Goal: Information Seeking & Learning: Find specific fact

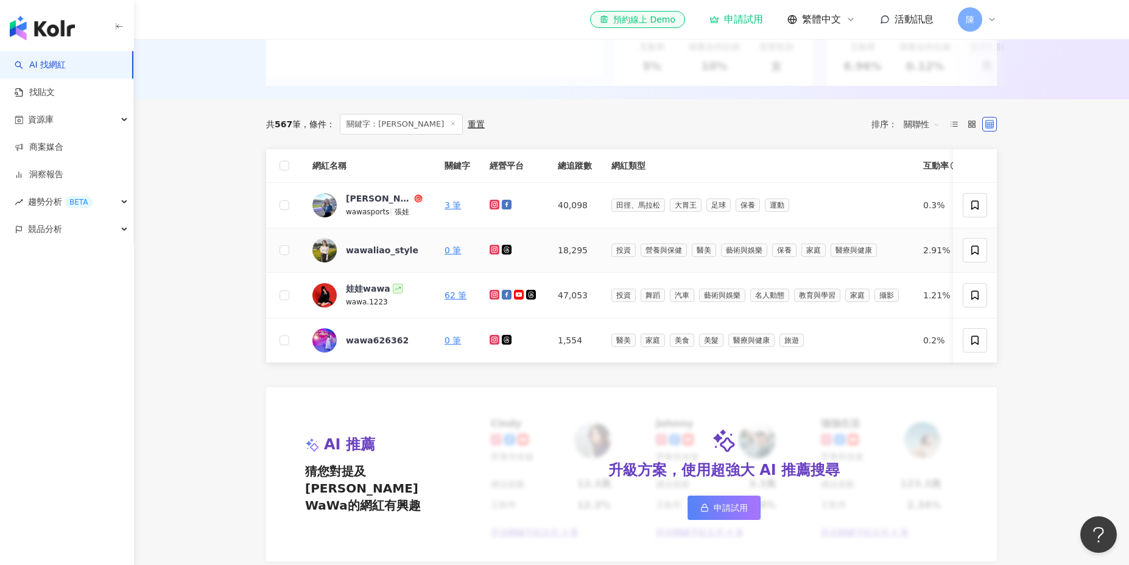
scroll to position [298, 0]
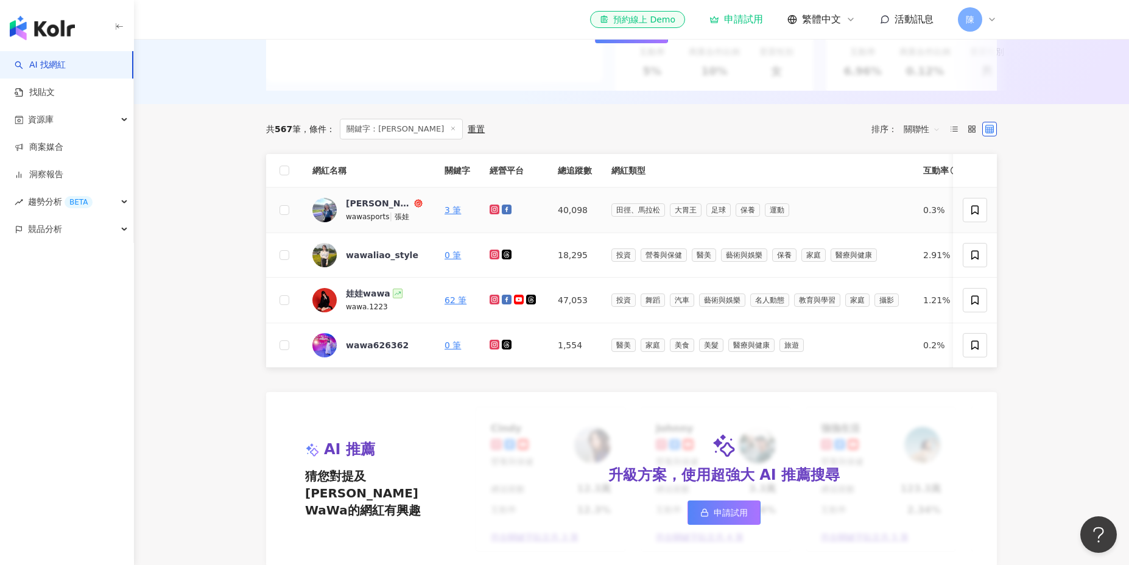
click at [493, 209] on icon at bounding box center [494, 209] width 2 height 2
click at [503, 209] on icon at bounding box center [507, 210] width 10 height 10
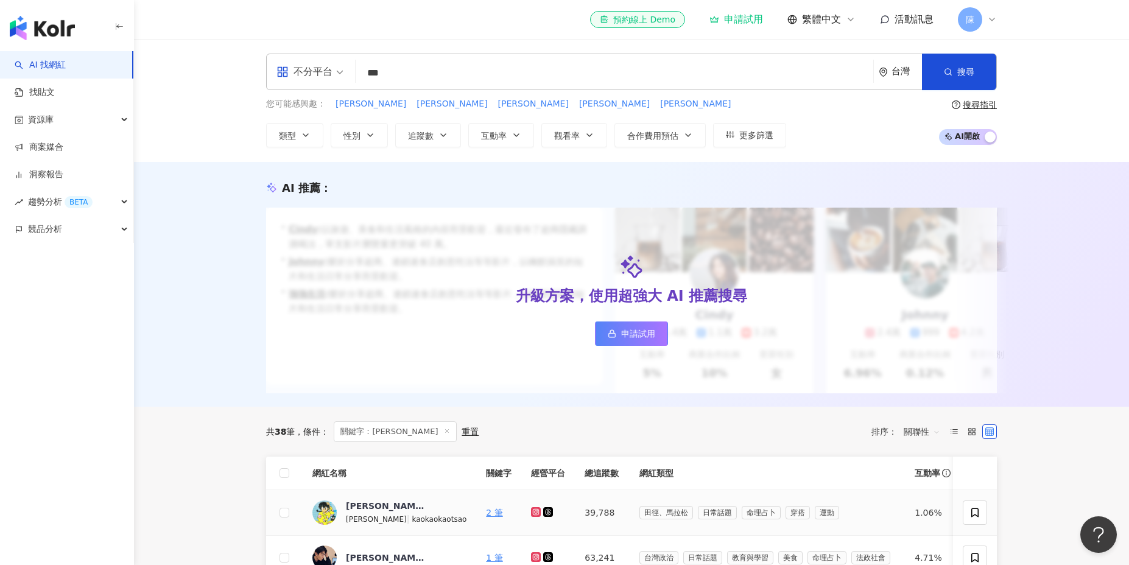
click at [532, 513] on icon at bounding box center [536, 511] width 8 height 7
click at [546, 513] on link at bounding box center [549, 513] width 12 height 10
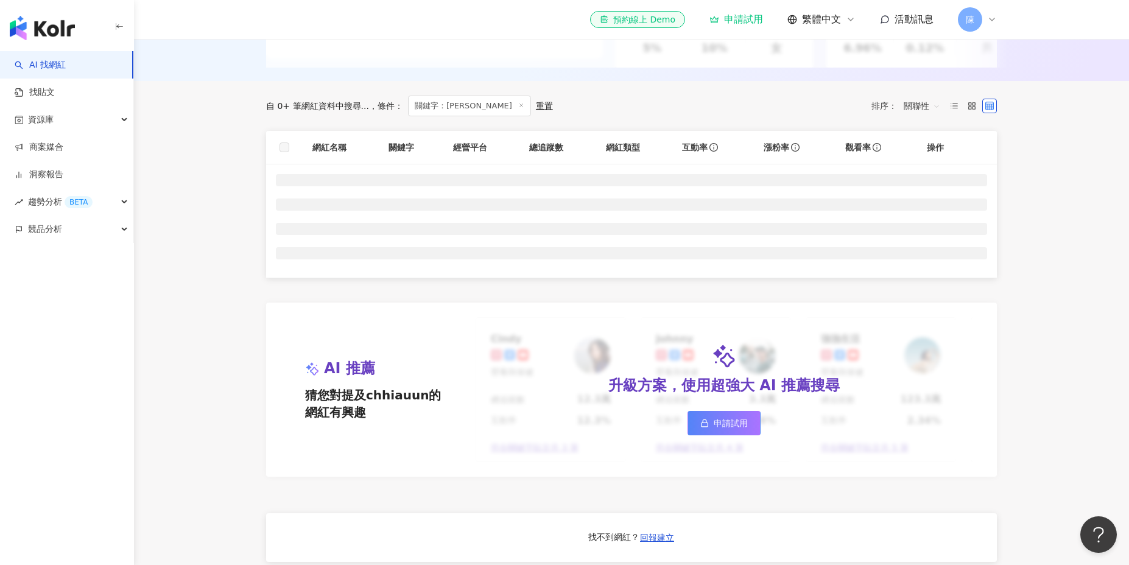
scroll to position [358, 0]
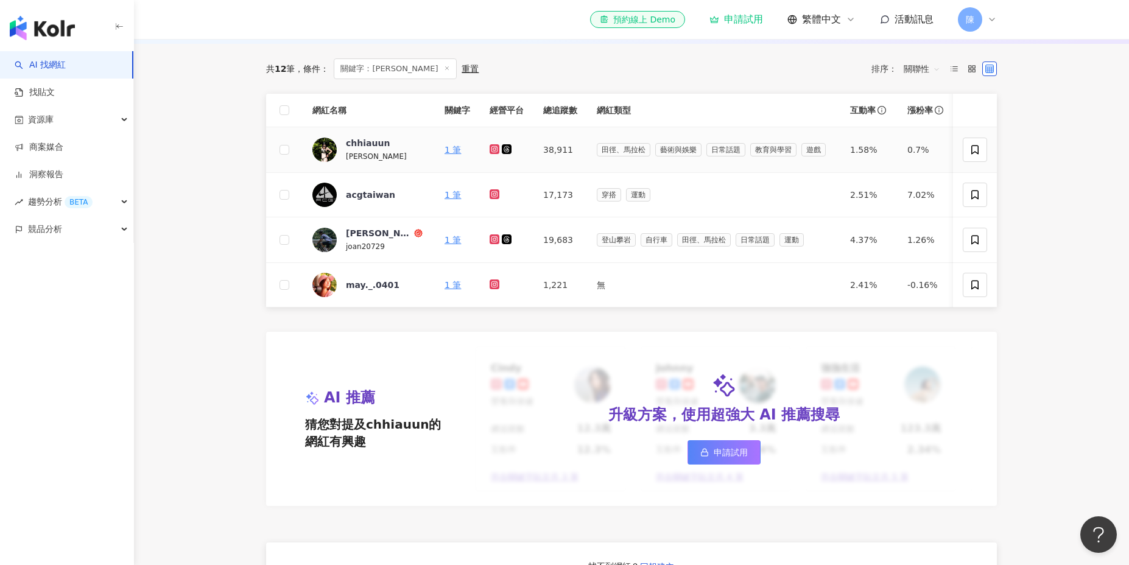
click at [496, 150] on icon at bounding box center [494, 149] width 5 height 5
click at [514, 153] on div at bounding box center [507, 149] width 34 height 13
click at [504, 147] on icon at bounding box center [507, 149] width 7 height 7
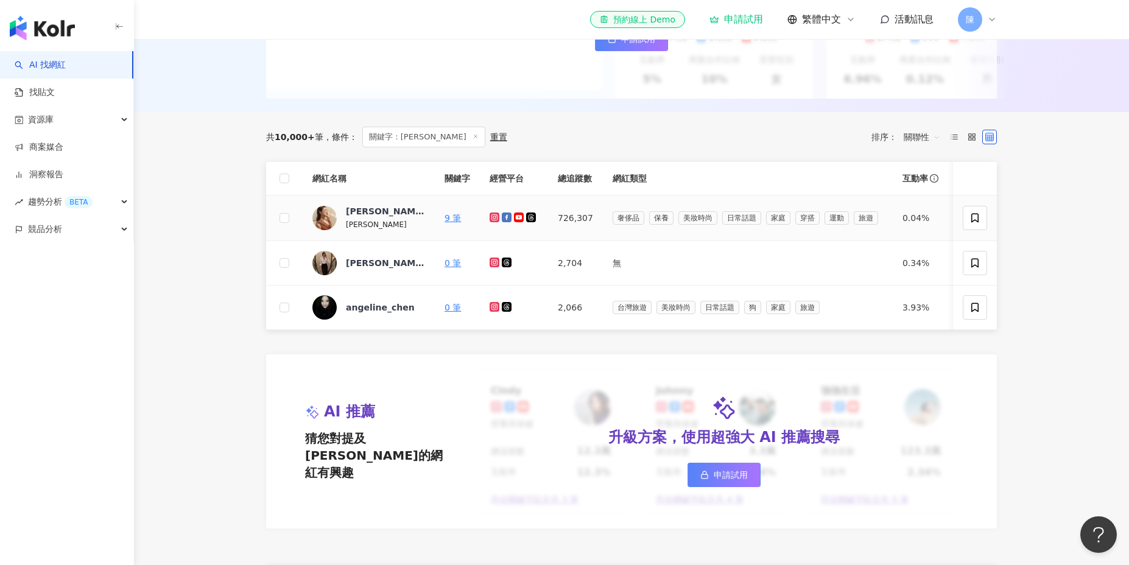
click at [490, 215] on icon at bounding box center [495, 218] width 10 height 10
click at [511, 216] on link at bounding box center [508, 218] width 12 height 10
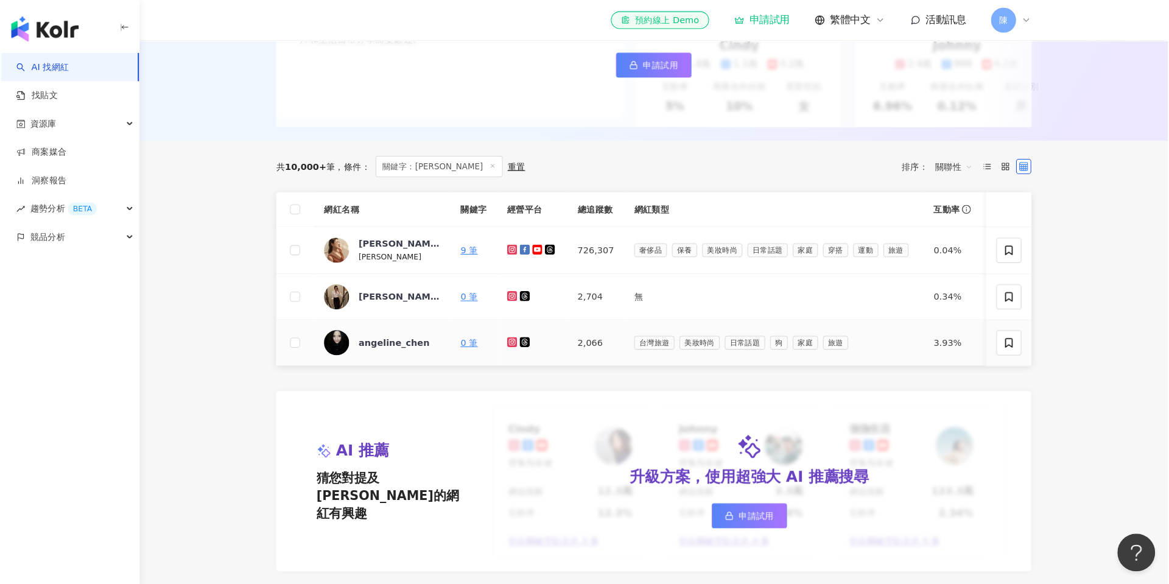
scroll to position [199, 0]
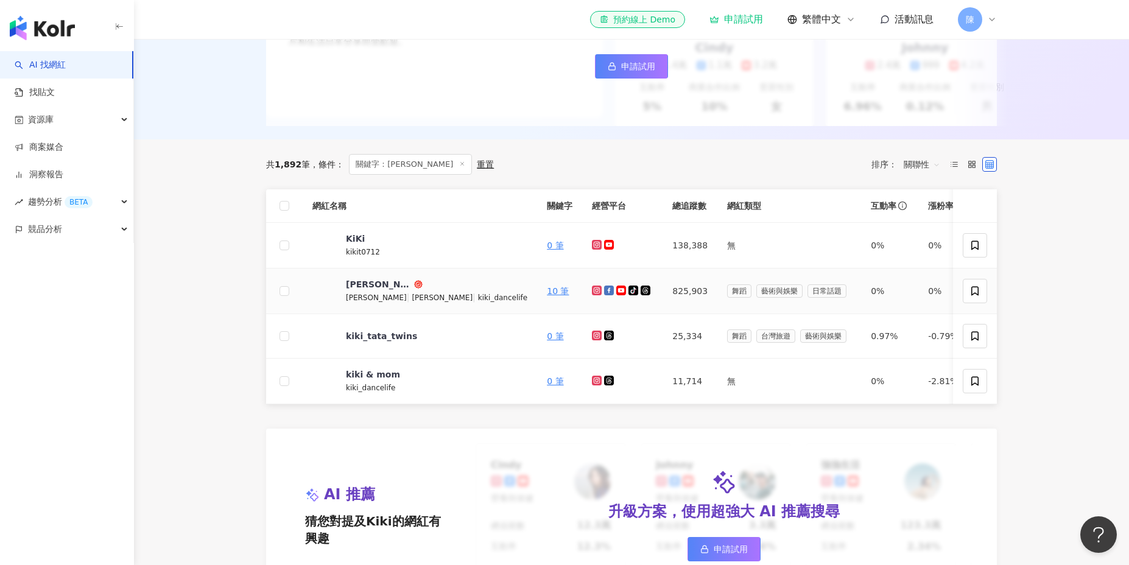
scroll to position [274, 0]
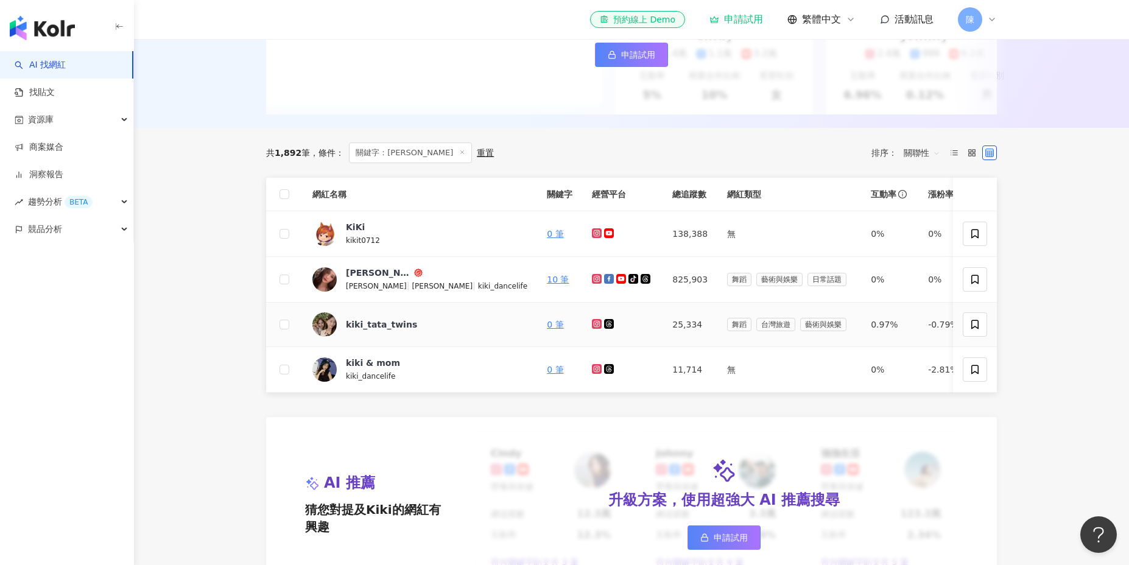
click at [593, 323] on icon at bounding box center [597, 323] width 8 height 7
click at [604, 323] on icon at bounding box center [609, 324] width 10 height 10
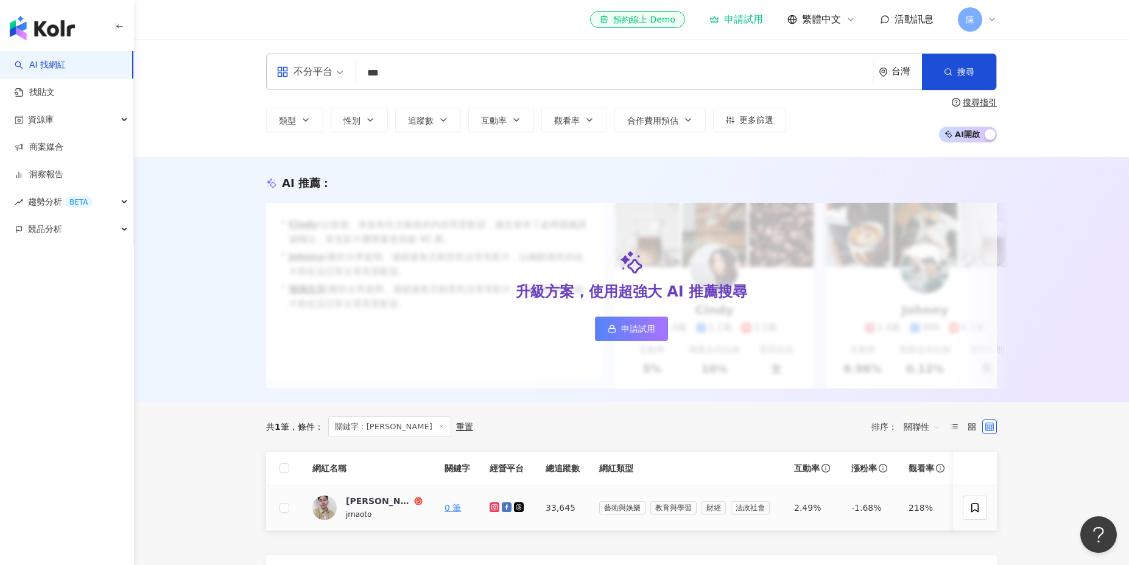
click at [493, 507] on icon at bounding box center [495, 507] width 8 height 7
click at [505, 507] on icon at bounding box center [507, 507] width 10 height 10
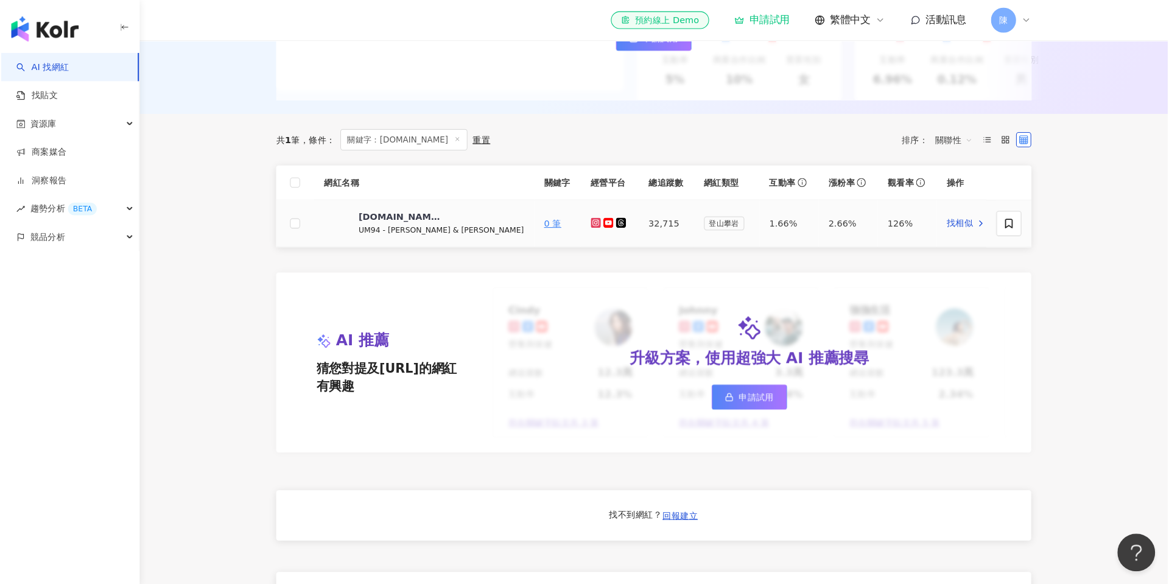
scroll to position [291, 0]
click at [573, 218] on icon at bounding box center [575, 216] width 5 height 5
click at [583, 218] on icon at bounding box center [588, 216] width 10 height 10
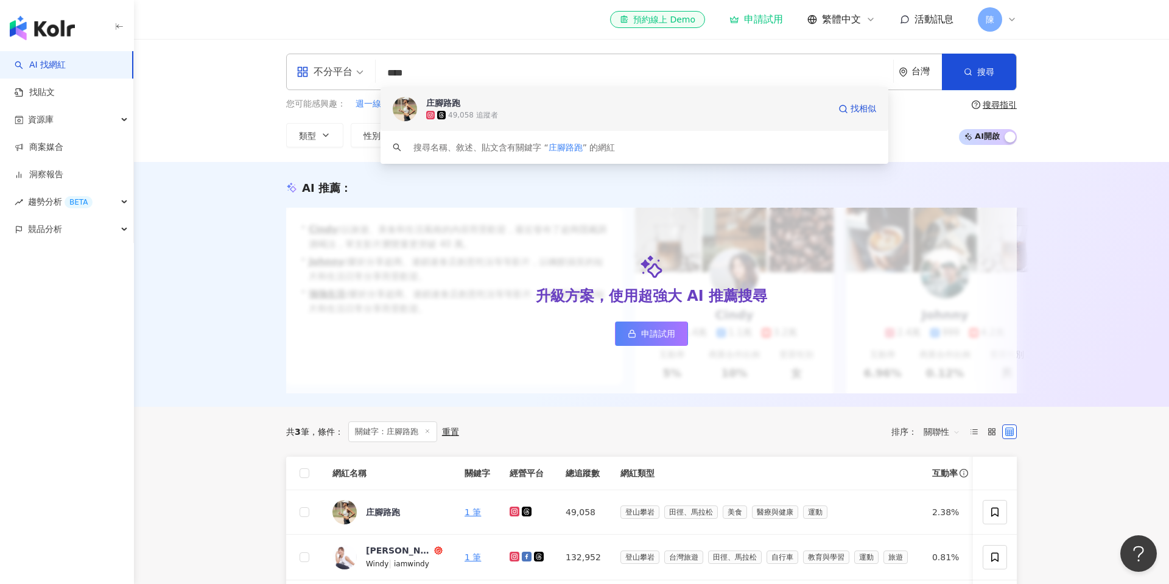
click at [450, 110] on div "49,058 追蹤者" at bounding box center [473, 115] width 50 height 10
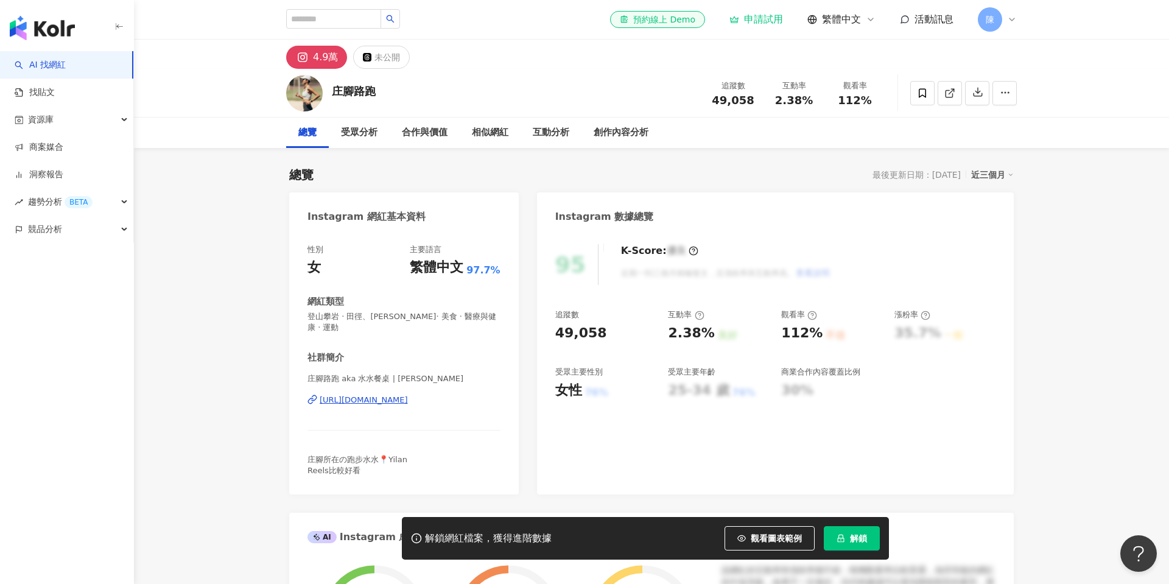
click at [320, 55] on div "4.9萬" at bounding box center [325, 57] width 25 height 17
click at [298, 58] on icon at bounding box center [302, 57] width 15 height 15
click at [408, 395] on div "[URL][DOMAIN_NAME]" at bounding box center [364, 400] width 88 height 11
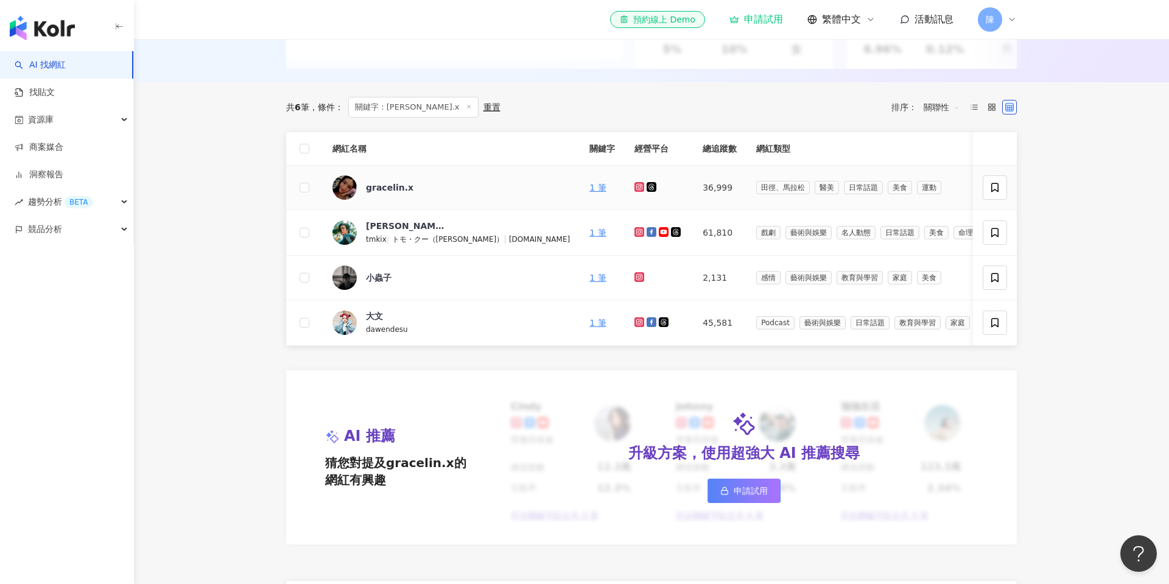
click at [637, 186] on icon at bounding box center [639, 186] width 5 height 5
click at [647, 190] on icon at bounding box center [652, 187] width 10 height 10
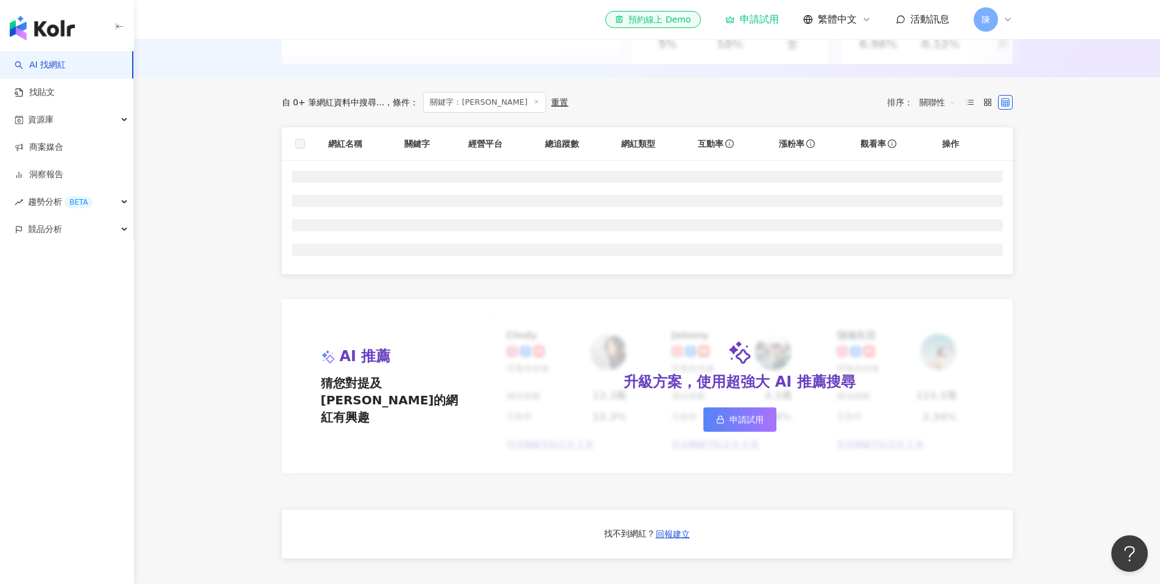
scroll to position [324, 0]
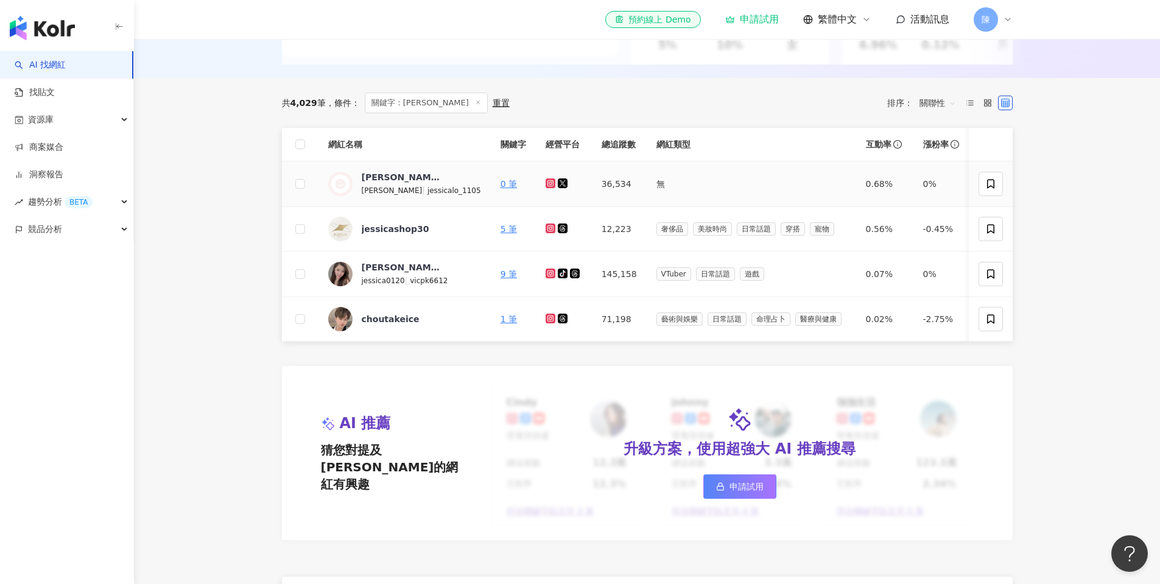
click at [547, 187] on icon at bounding box center [551, 183] width 8 height 7
click at [558, 188] on icon at bounding box center [563, 183] width 10 height 10
click at [546, 188] on icon at bounding box center [551, 183] width 10 height 10
click at [547, 277] on icon at bounding box center [551, 273] width 8 height 7
click at [560, 277] on icon at bounding box center [562, 273] width 5 height 7
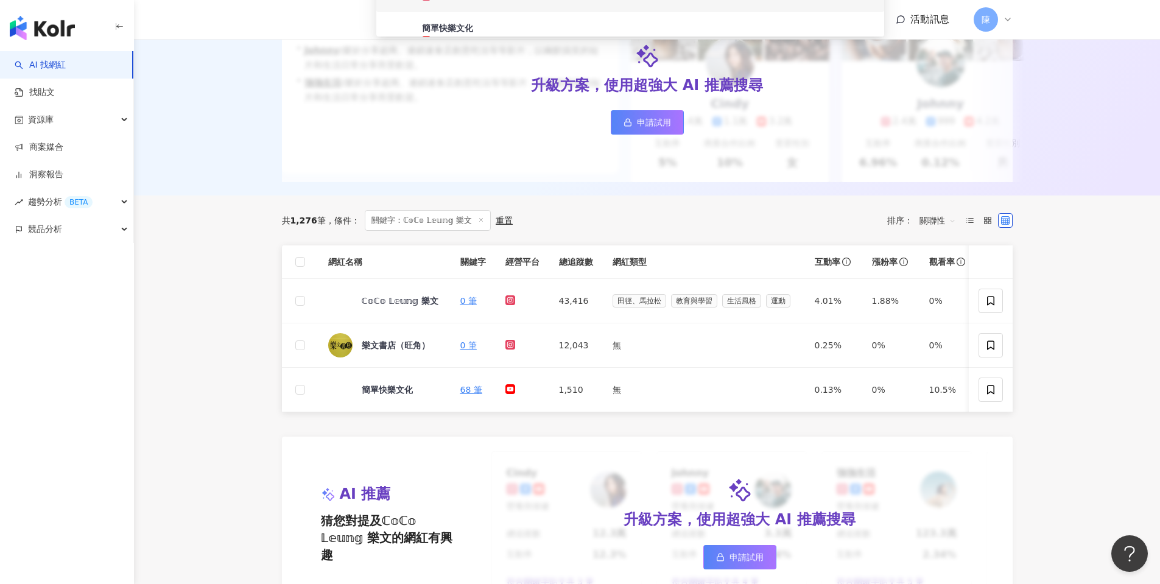
scroll to position [219, 0]
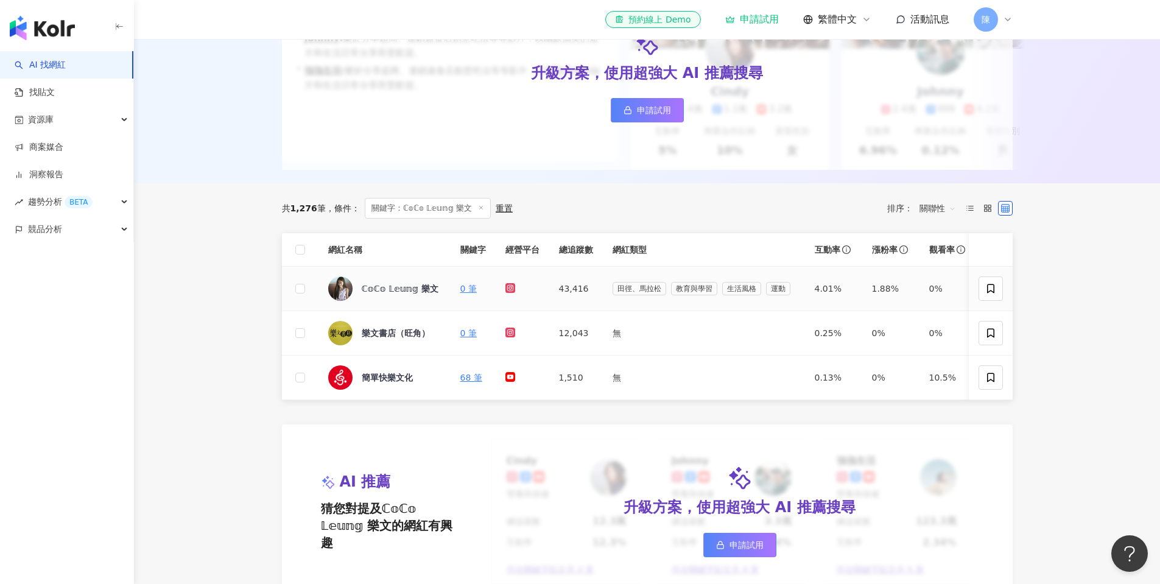
click at [513, 293] on icon at bounding box center [510, 288] width 10 height 10
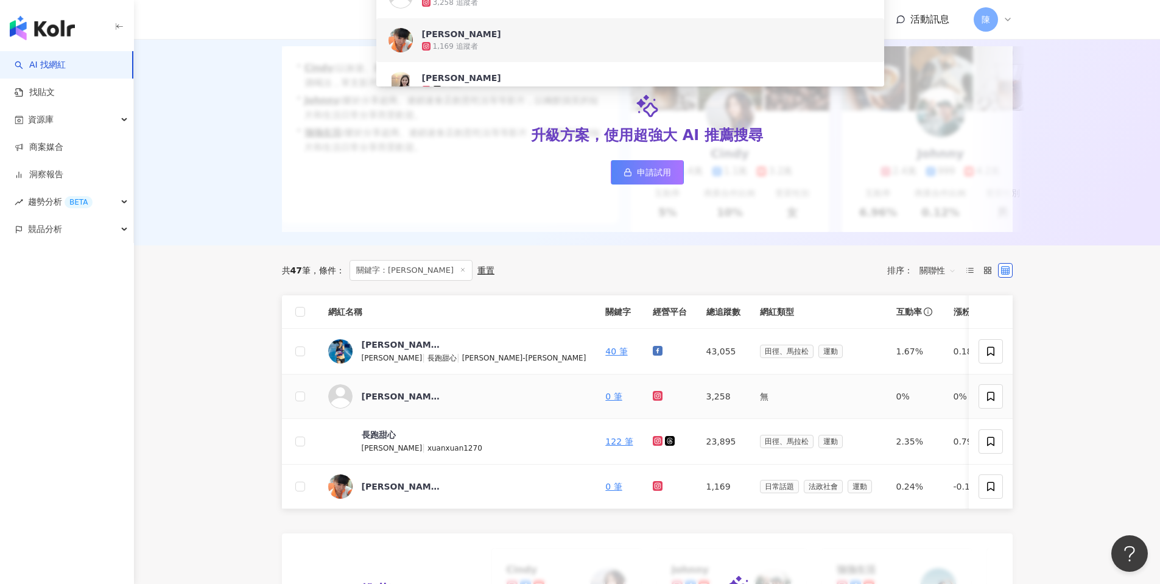
scroll to position [160, 0]
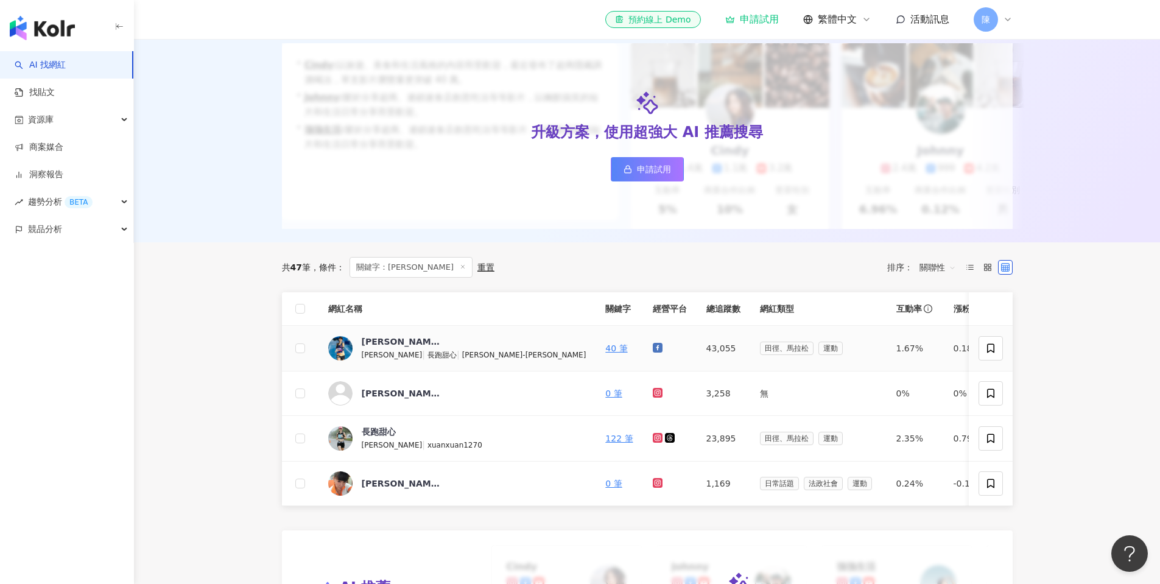
click at [653, 353] on icon at bounding box center [658, 348] width 10 height 10
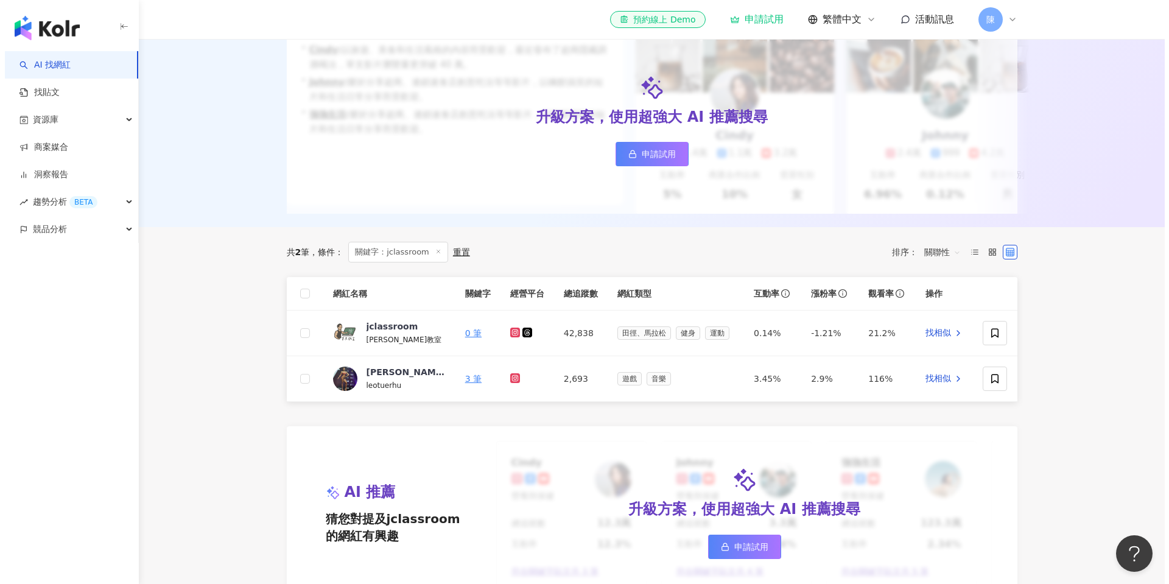
scroll to position [175, 0]
click at [508, 337] on icon at bounding box center [510, 332] width 10 height 10
click at [519, 337] on icon at bounding box center [523, 332] width 10 height 10
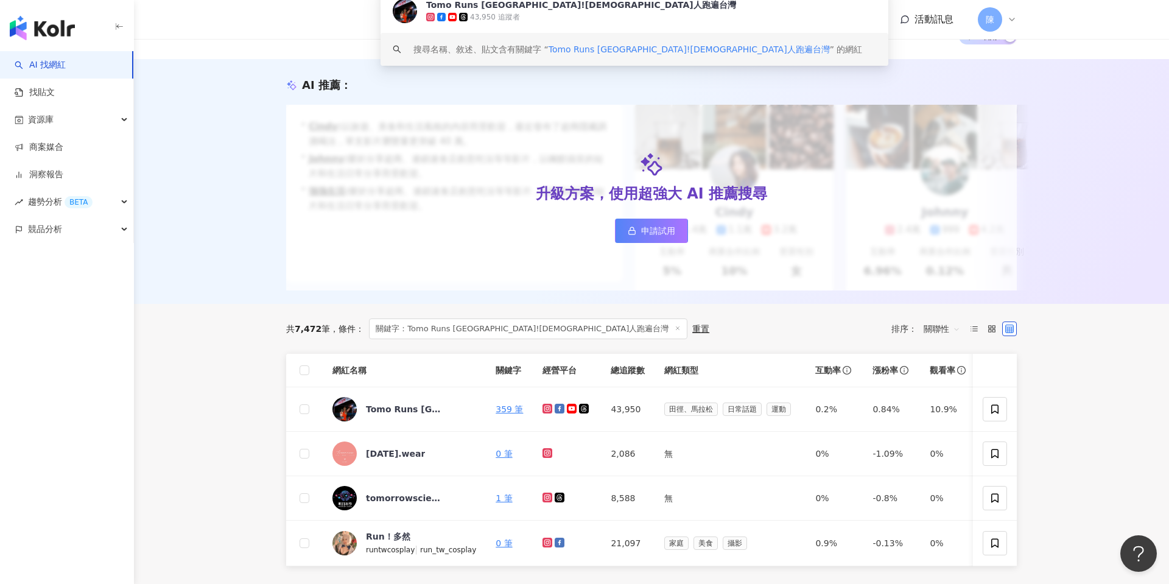
scroll to position [103, 0]
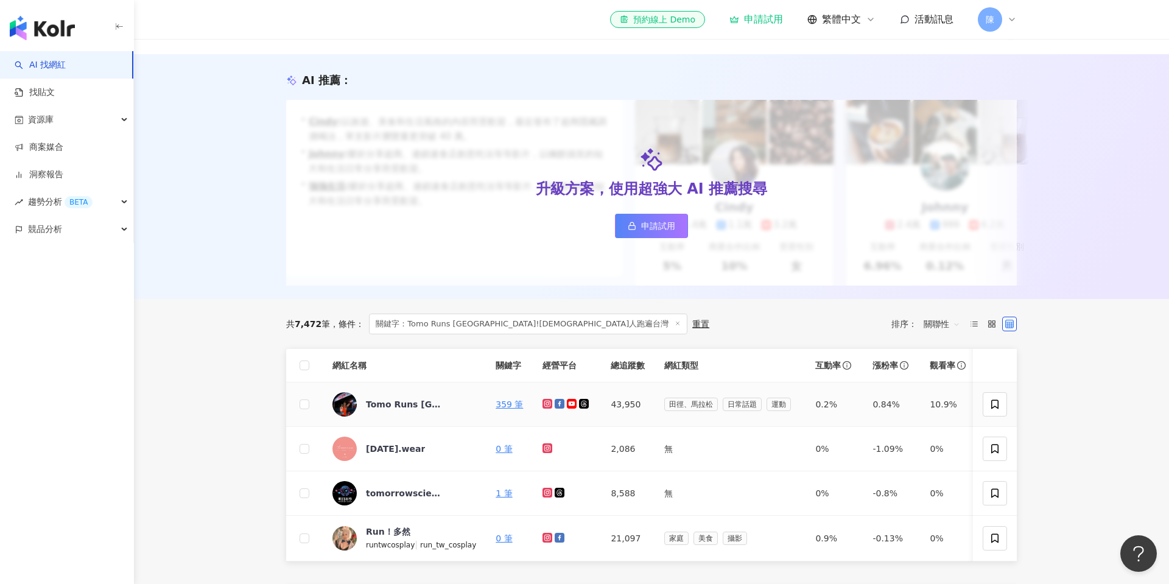
click at [547, 403] on icon at bounding box center [548, 403] width 2 height 2
click at [555, 402] on icon at bounding box center [560, 404] width 10 height 10
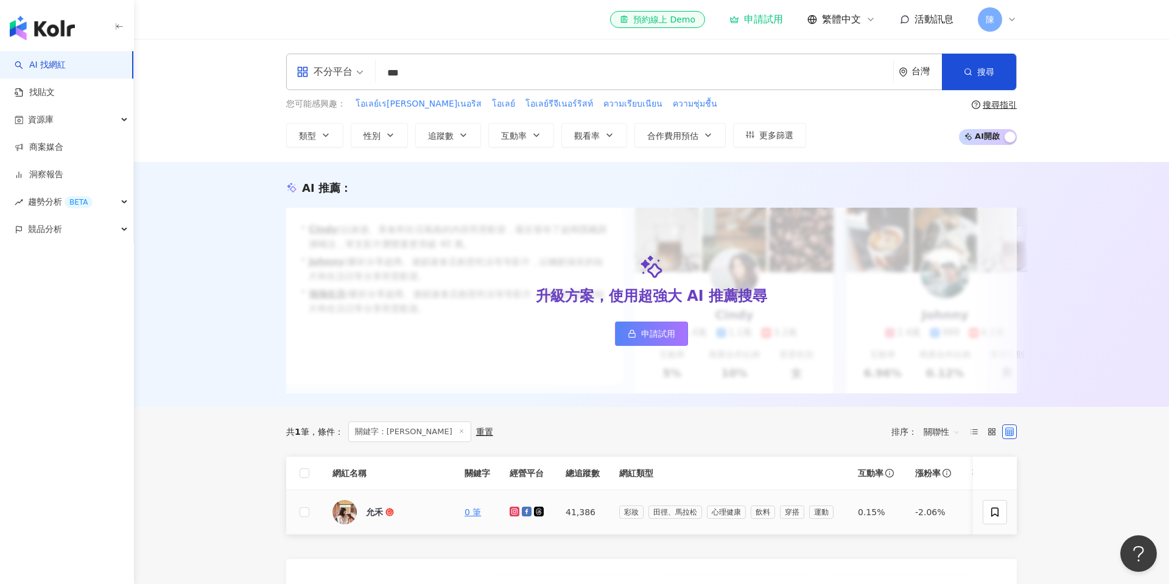
type input "***"
click at [514, 511] on icon at bounding box center [514, 511] width 2 height 2
